Goal: Task Accomplishment & Management: Manage account settings

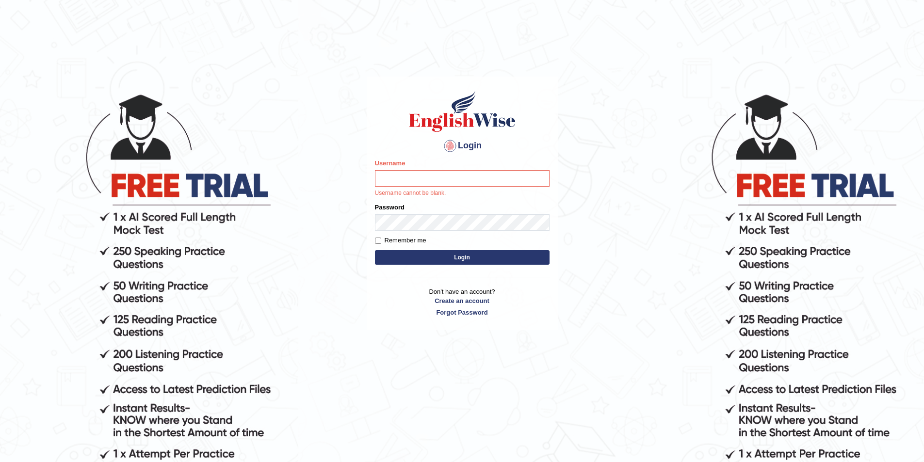
type input "Lina2025"
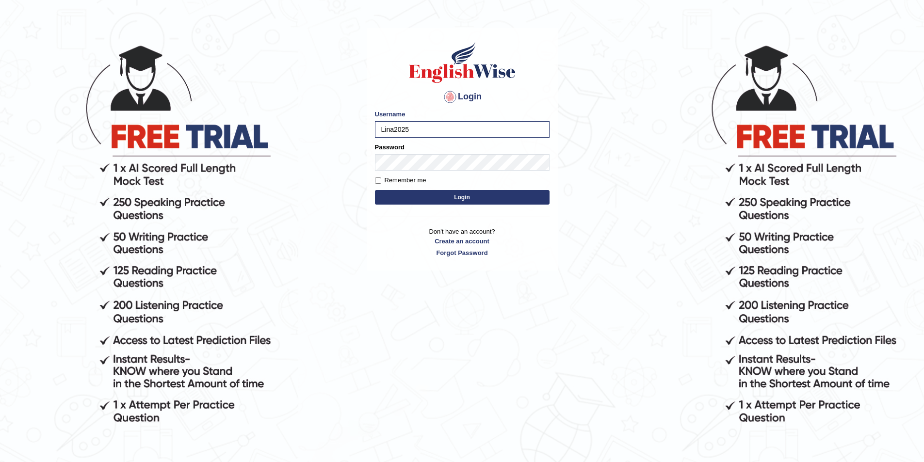
scroll to position [98, 0]
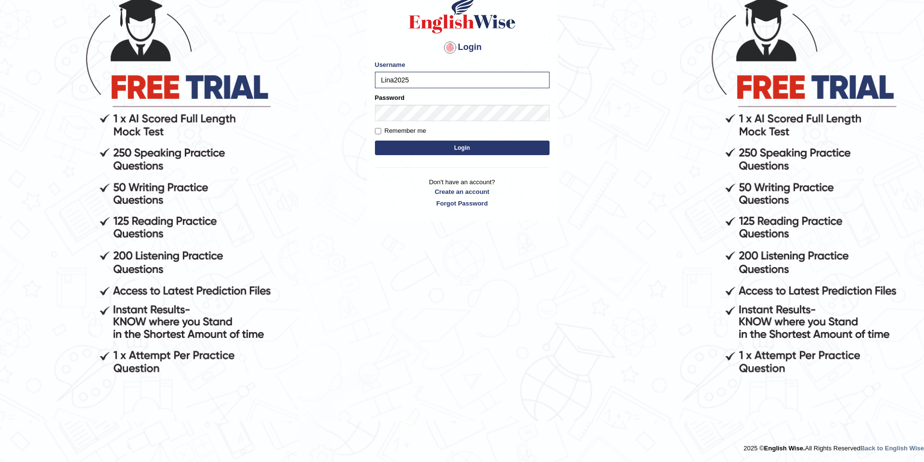
click at [433, 150] on button "Login" at bounding box center [462, 148] width 175 height 15
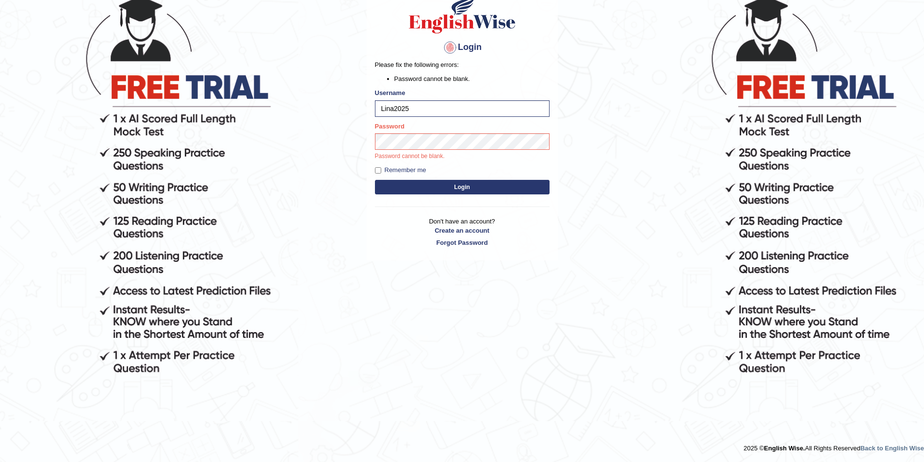
click at [403, 160] on p "Password cannot be blank." at bounding box center [462, 156] width 175 height 9
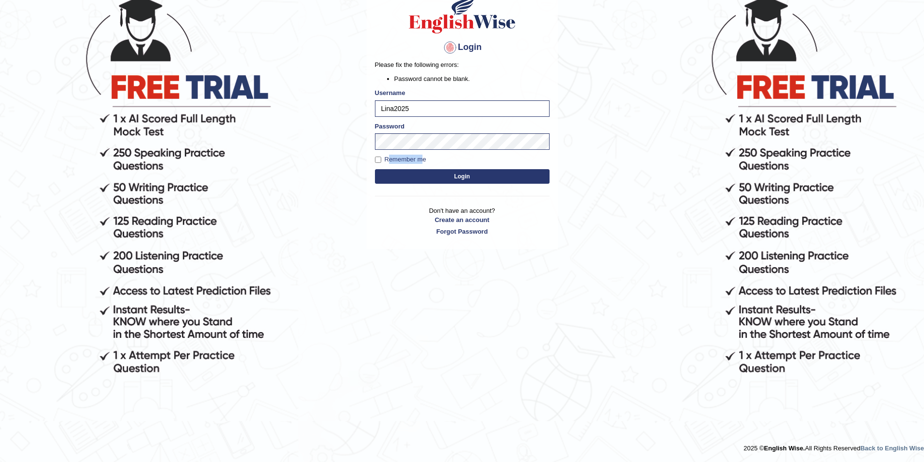
click at [403, 160] on label "Remember me" at bounding box center [400, 160] width 51 height 10
click at [381, 160] on input "Remember me" at bounding box center [378, 160] width 6 height 6
click at [448, 178] on button "Login" at bounding box center [462, 176] width 175 height 15
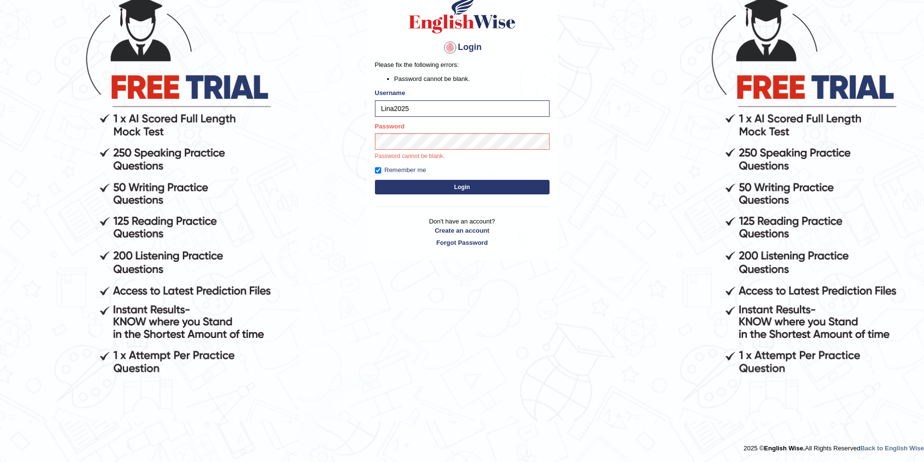
click at [434, 158] on p "Password cannot be blank." at bounding box center [462, 156] width 175 height 9
click at [411, 169] on label "Remember me" at bounding box center [400, 170] width 51 height 10
click at [381, 169] on input "Remember me" at bounding box center [378, 170] width 6 height 6
checkbox input "false"
click at [459, 243] on link "Forgot Password" at bounding box center [462, 242] width 175 height 9
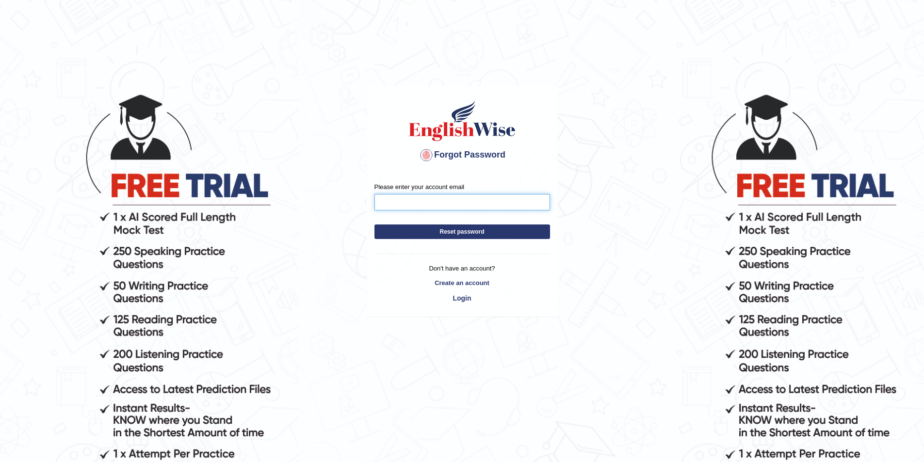
click at [449, 201] on input "Please enter your account email" at bounding box center [462, 202] width 176 height 16
type input "gliseb132623@gmail.com"
click at [492, 233] on button "Reset password" at bounding box center [462, 232] width 176 height 15
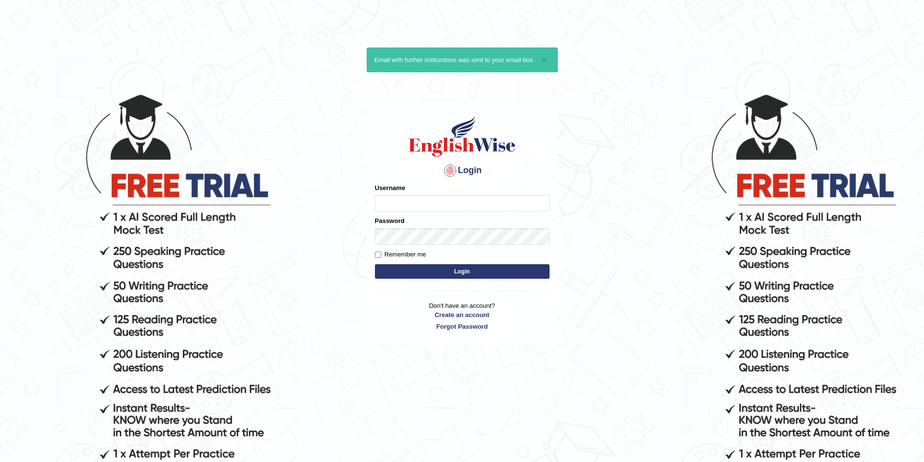
click at [414, 202] on input "Username" at bounding box center [462, 203] width 175 height 16
drag, startPoint x: 626, startPoint y: 221, endPoint x: 621, endPoint y: 224, distance: 5.7
click at [626, 222] on body "× Email with further instructions was sent to your email box Login Please fix t…" at bounding box center [462, 277] width 924 height 462
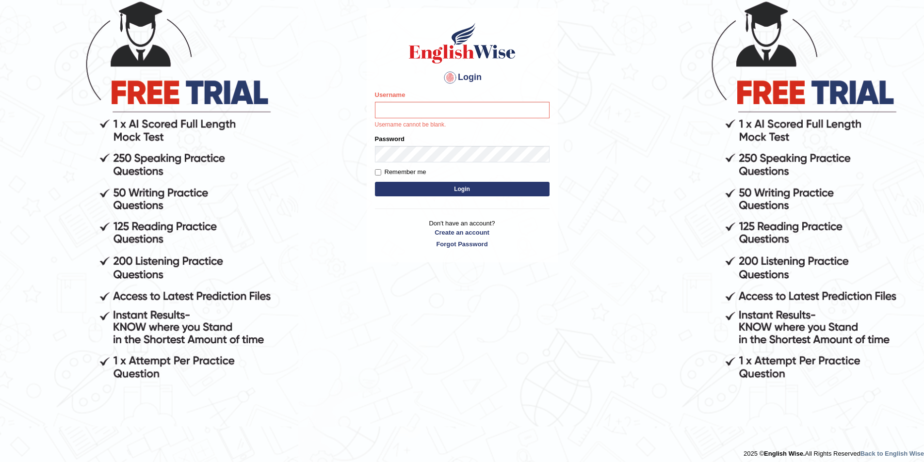
scroll to position [98, 0]
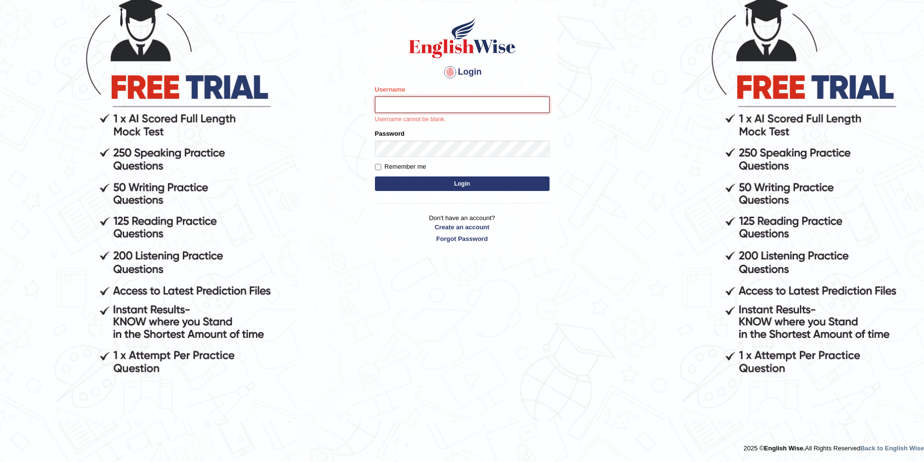
click at [428, 109] on input "Username" at bounding box center [462, 105] width 175 height 16
type input "Lina2025"
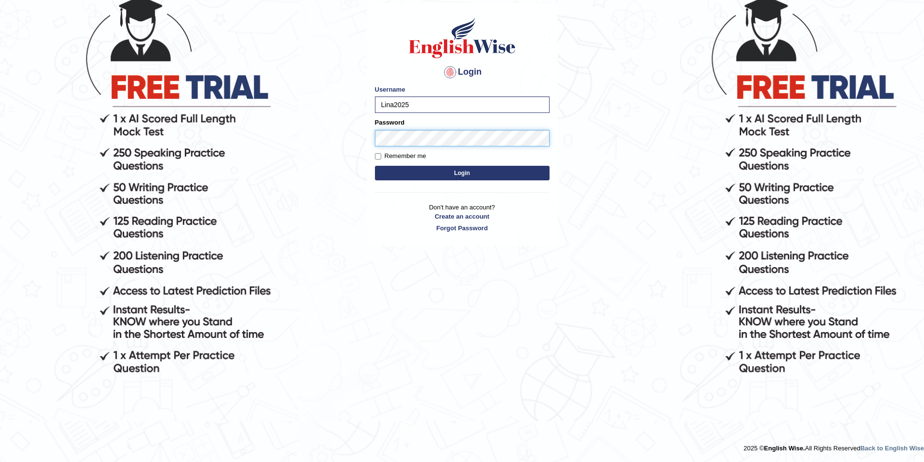
click at [375, 166] on button "Login" at bounding box center [462, 173] width 175 height 15
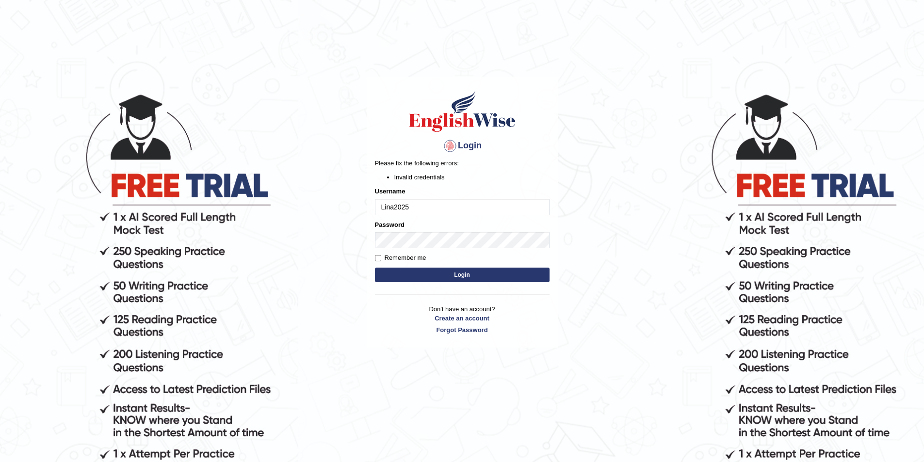
click at [461, 271] on button "Login" at bounding box center [462, 275] width 175 height 15
click at [375, 268] on button "Login" at bounding box center [462, 275] width 175 height 15
click at [351, 241] on body "Login Please fix the following errors: Invalid credentials Username Lina2025 Pa…" at bounding box center [462, 277] width 924 height 462
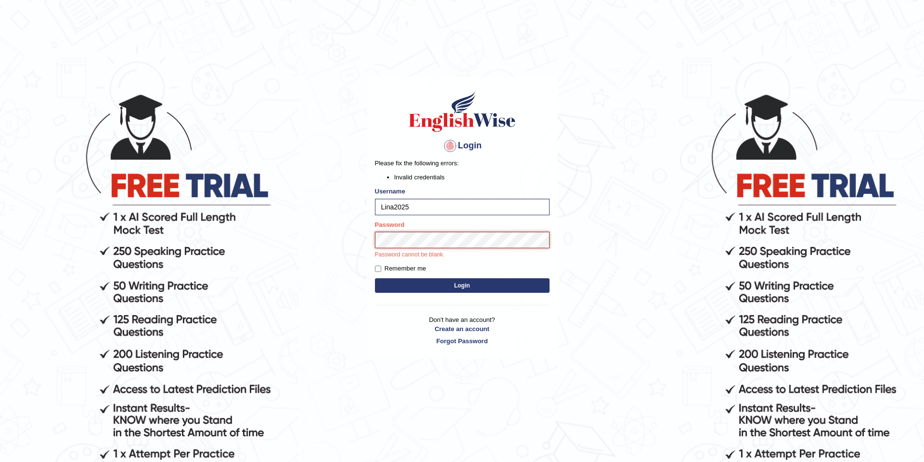
scroll to position [98, 0]
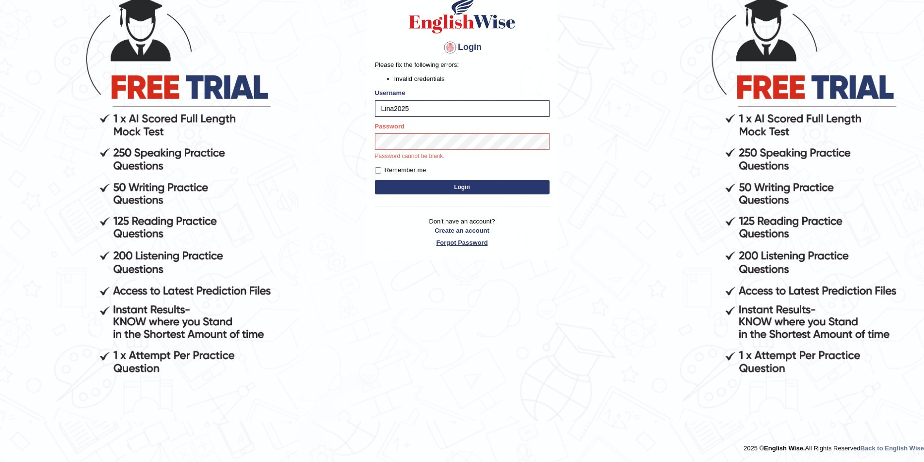
click at [460, 245] on link "Forgot Password" at bounding box center [462, 242] width 175 height 9
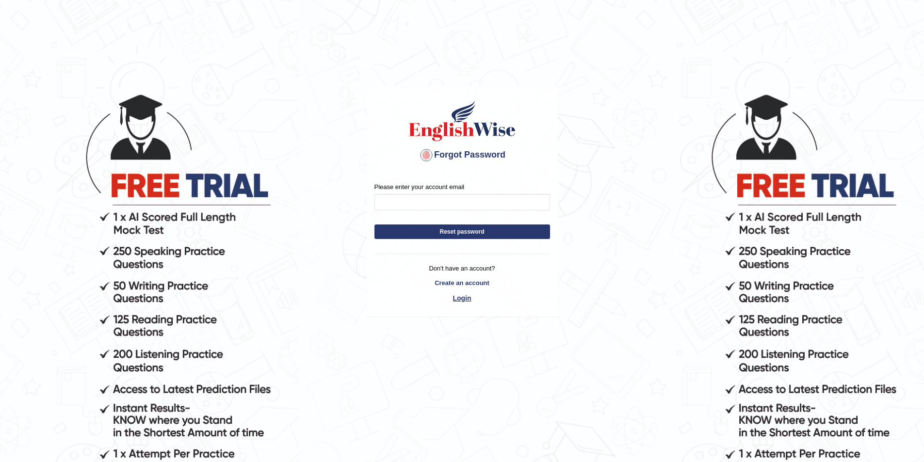
click at [466, 298] on link "Login" at bounding box center [462, 298] width 176 height 16
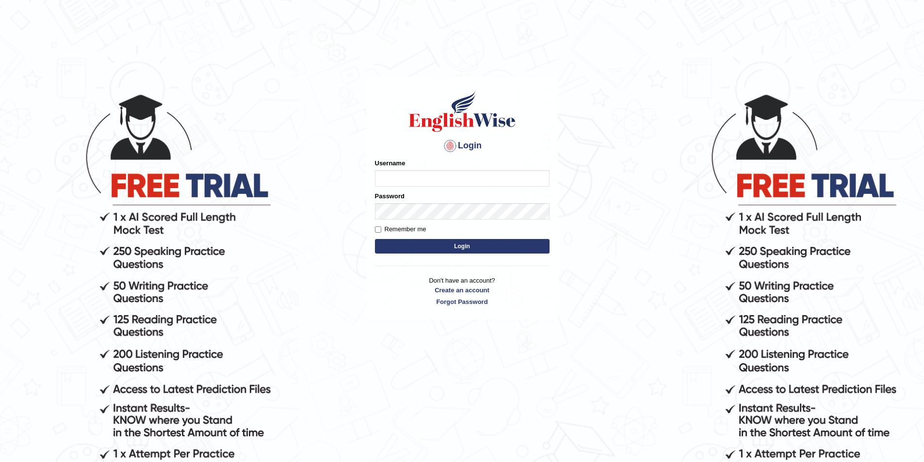
click at [409, 180] on input "Username" at bounding box center [462, 178] width 175 height 16
type input "Lina2025"
click at [450, 249] on button "Login" at bounding box center [462, 246] width 175 height 15
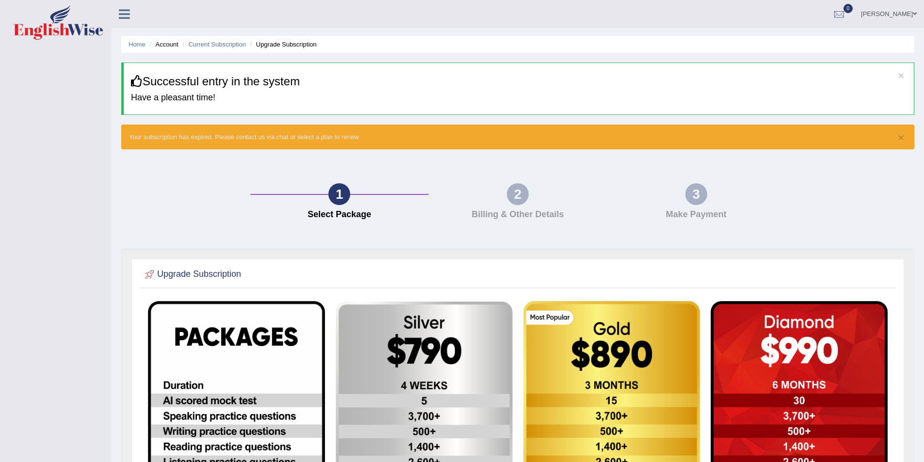
drag, startPoint x: 535, startPoint y: 202, endPoint x: 526, endPoint y: 202, distance: 8.7
click at [530, 202] on div "2 Billing & Other Details" at bounding box center [518, 203] width 178 height 41
click at [519, 200] on div "2" at bounding box center [518, 194] width 22 height 22
click at [204, 45] on link "Current Subscription" at bounding box center [217, 44] width 58 height 7
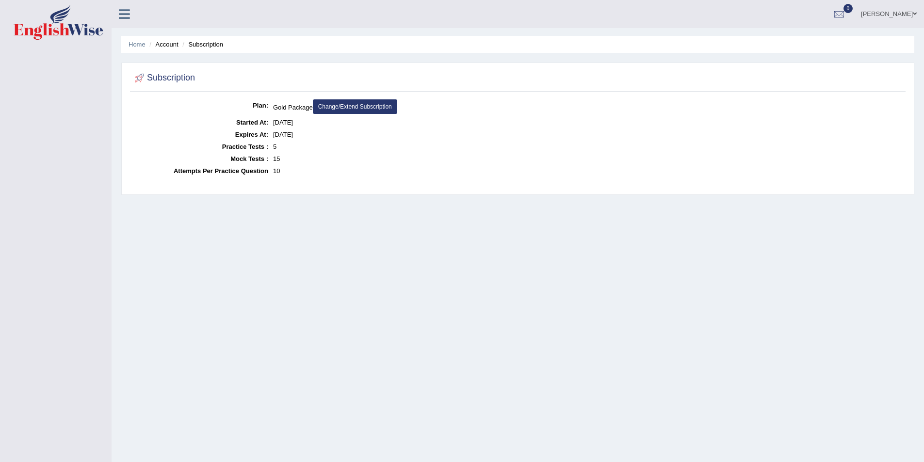
click at [172, 44] on li "Account" at bounding box center [162, 44] width 31 height 9
click at [211, 43] on li "Subscription" at bounding box center [201, 44] width 43 height 9
click at [140, 49] on li "Home" at bounding box center [137, 44] width 17 height 9
click at [120, 15] on icon at bounding box center [124, 14] width 11 height 13
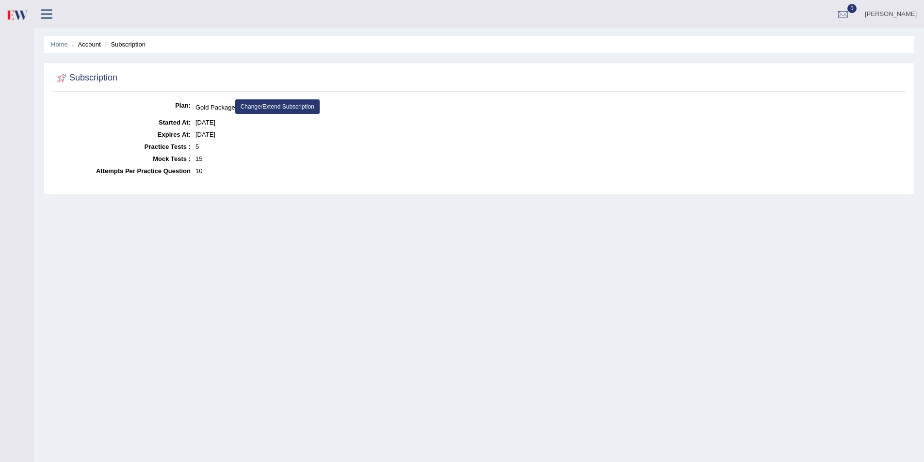
click at [50, 17] on icon at bounding box center [46, 14] width 11 height 13
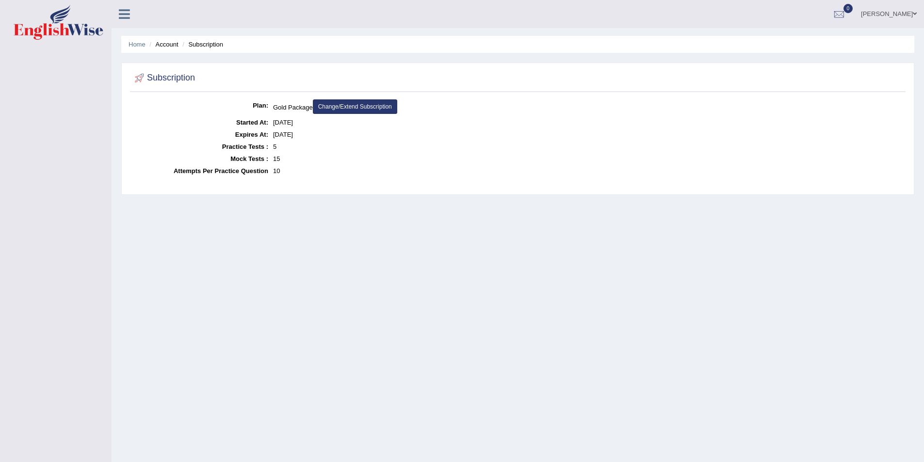
click at [119, 14] on icon at bounding box center [124, 14] width 11 height 13
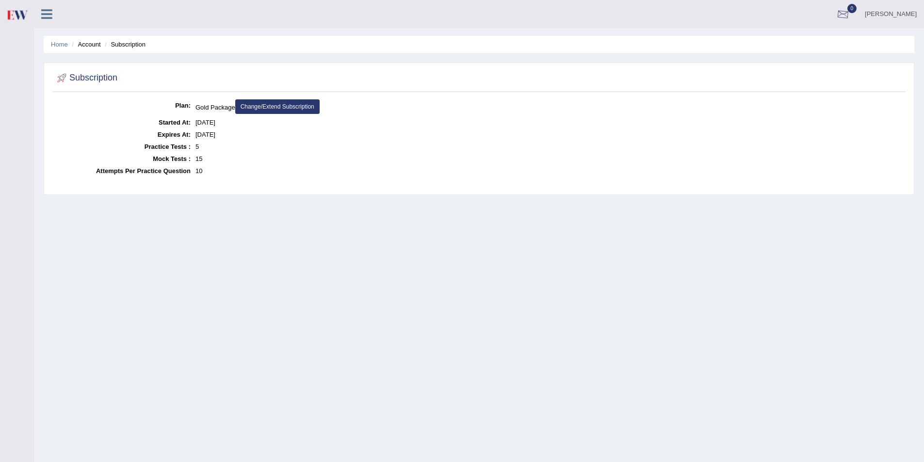
click at [850, 12] on div at bounding box center [843, 14] width 15 height 15
click at [877, 12] on link "[PERSON_NAME]" at bounding box center [891, 12] width 66 height 25
click at [715, 241] on div "Home Account Subscription Subscription Plan: Gold Package Change/Extend Subscri…" at bounding box center [479, 242] width 890 height 485
